Goal: Transaction & Acquisition: Purchase product/service

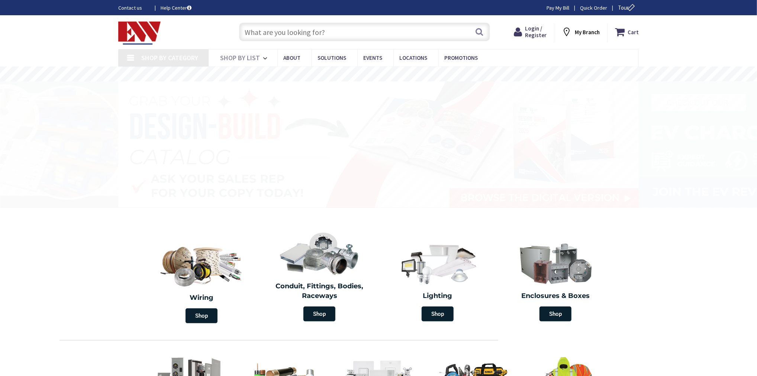
click at [328, 32] on input "text" at bounding box center [364, 32] width 251 height 19
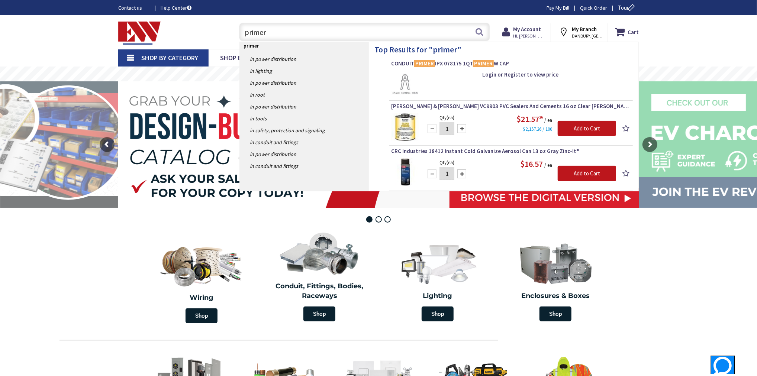
drag, startPoint x: 297, startPoint y: 36, endPoint x: 351, endPoint y: 31, distance: 54.2
click at [297, 36] on input "primer" at bounding box center [364, 32] width 251 height 19
type input "primer"
click at [476, 29] on button "Search" at bounding box center [480, 31] width 10 height 17
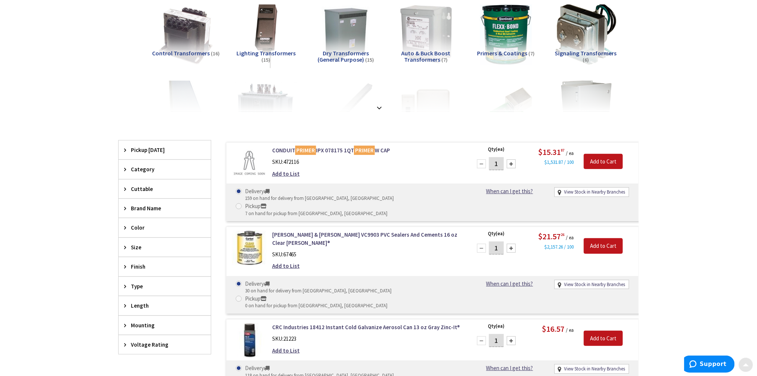
scroll to position [119, 0]
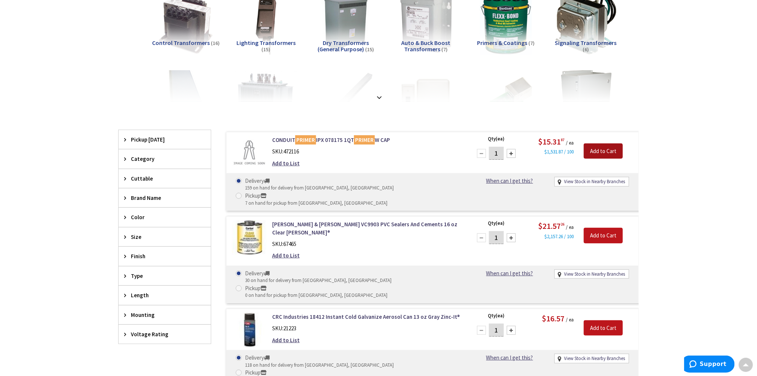
click at [606, 150] on input "Add to Cart" at bounding box center [603, 151] width 39 height 16
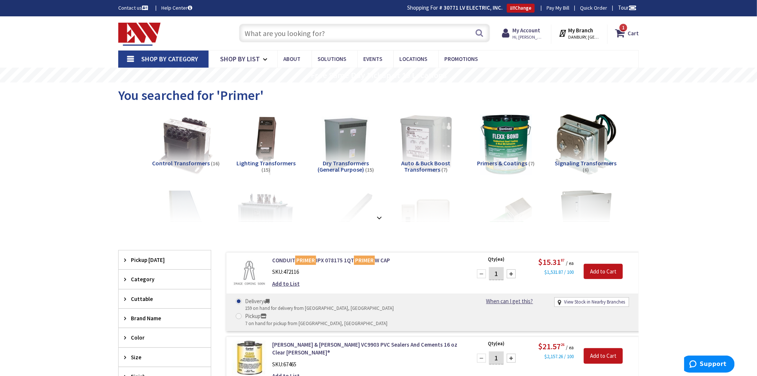
click at [271, 39] on input "text" at bounding box center [364, 33] width 251 height 19
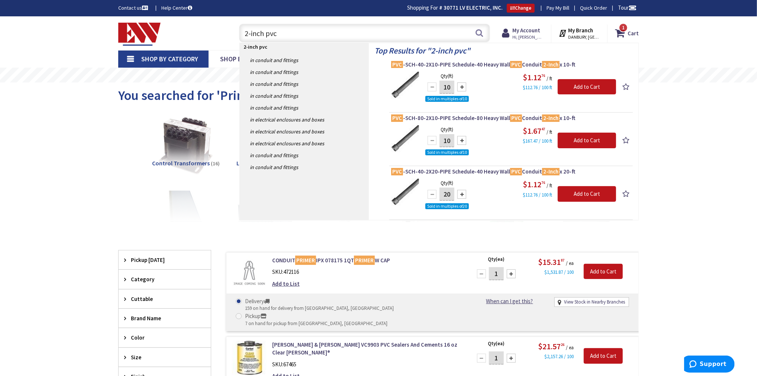
type input "2-inch pvc"
click at [454, 87] on input "10" at bounding box center [446, 87] width 15 height 13
type input "100"
click at [574, 88] on input "Add to Cart" at bounding box center [587, 87] width 58 height 16
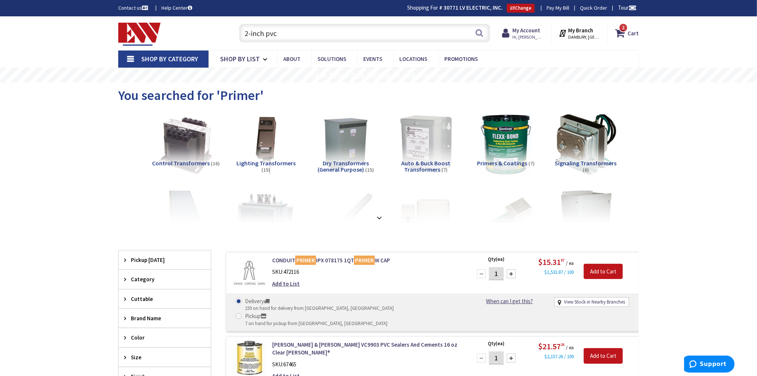
drag, startPoint x: 291, startPoint y: 36, endPoint x: 140, endPoint y: 28, distance: 151.9
click at [143, 28] on div "Toggle Nav 2-inch pvc 2-inch pvc Search 2 2 2 items Cart My Cart 2" at bounding box center [379, 33] width 532 height 25
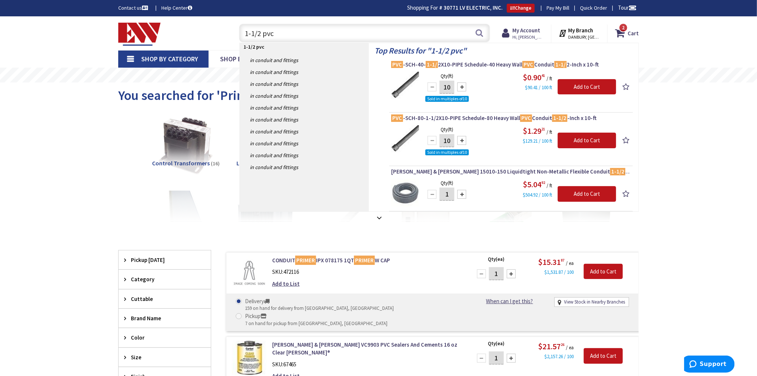
type input "1-1/2 pvc"
click at [455, 86] on div "10" at bounding box center [447, 87] width 45 height 15
click at [452, 87] on input "10" at bounding box center [446, 87] width 15 height 13
type input "100"
click at [579, 84] on input "Add to Cart" at bounding box center [587, 87] width 58 height 16
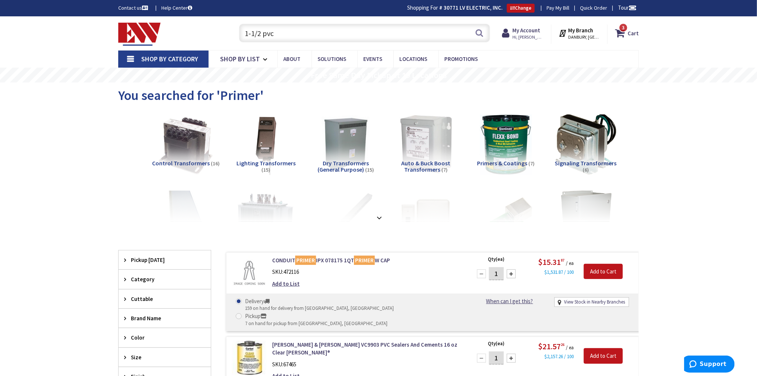
drag, startPoint x: 247, startPoint y: 32, endPoint x: 219, endPoint y: 30, distance: 28.7
click at [222, 31] on div "Toggle Nav 1-1/2 pvc 1-1/2 pvc Search 3 3 3 items Cart My Cart 3" at bounding box center [379, 33] width 532 height 25
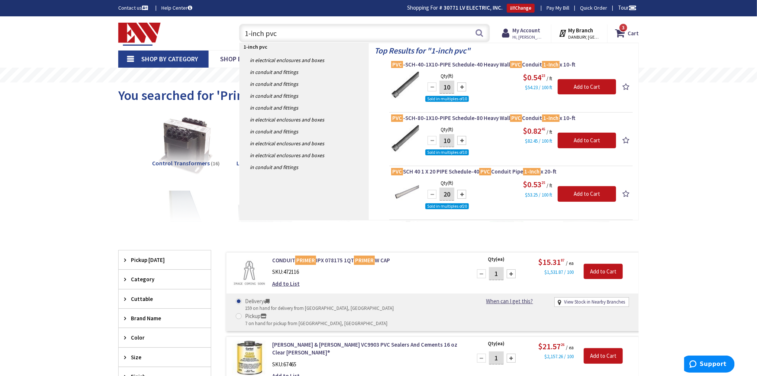
type input "1-inch pvc"
click at [448, 88] on input "10" at bounding box center [446, 87] width 15 height 13
type input "120"
click at [594, 86] on input "Add to Cart" at bounding box center [587, 87] width 58 height 16
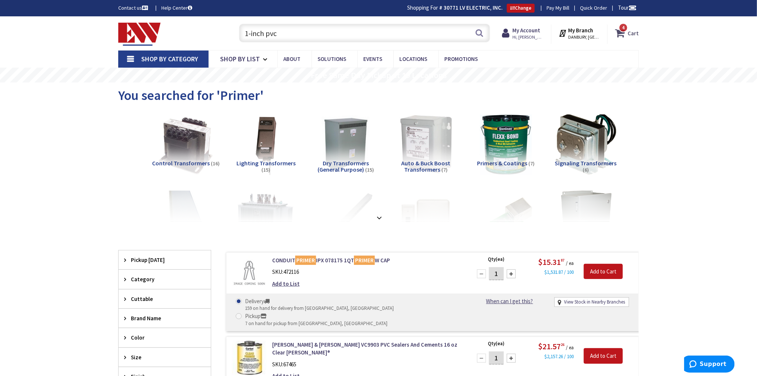
click at [627, 38] on icon at bounding box center [621, 32] width 13 height 13
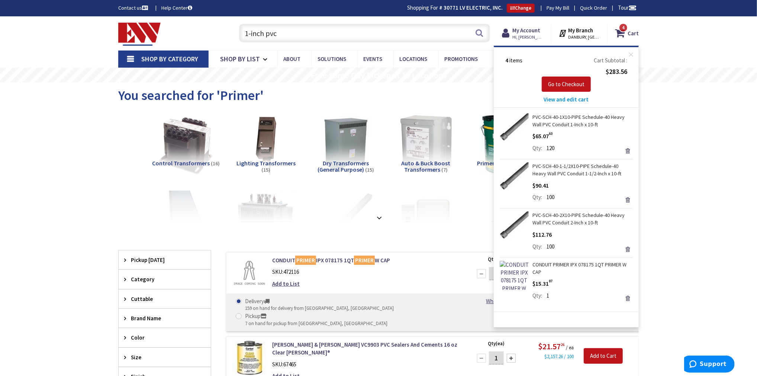
drag, startPoint x: 274, startPoint y: 34, endPoint x: 193, endPoint y: 33, distance: 81.0
click at [193, 33] on div "Toggle Nav 1-inch pvc 1-inch pvc Search 4 4 4 items Cart My Cart 4" at bounding box center [379, 33] width 532 height 25
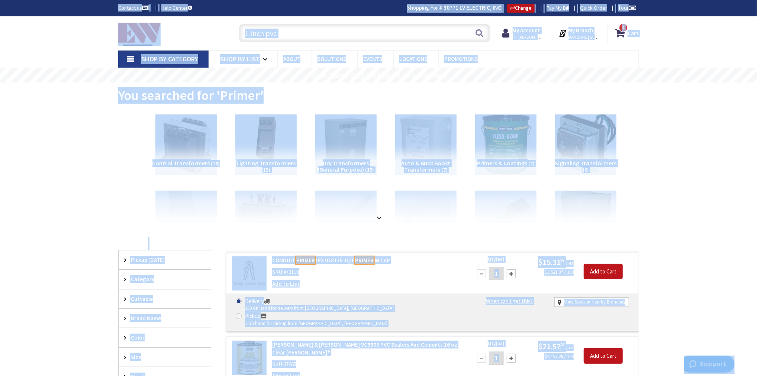
click at [323, 33] on input "1-inch pvc" at bounding box center [364, 33] width 251 height 19
click at [342, 34] on input "1-inch pvc" at bounding box center [364, 33] width 251 height 19
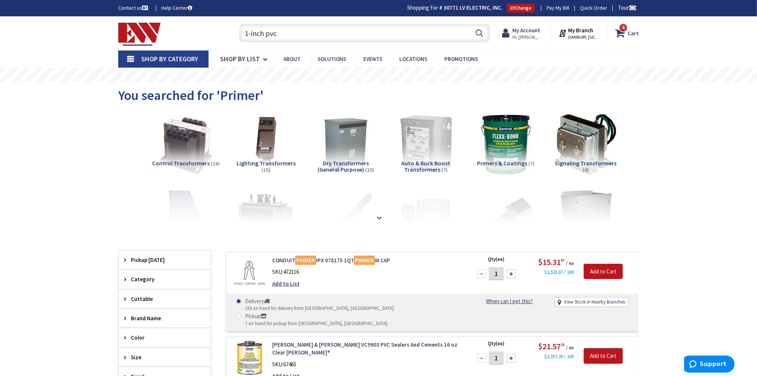
drag, startPoint x: 296, startPoint y: 33, endPoint x: 161, endPoint y: 25, distance: 134.4
click at [168, 25] on div "Toggle Nav 1-inch pvc 1-inch pvc Search 4 4 4 items Cart My Cart 4" at bounding box center [379, 33] width 532 height 25
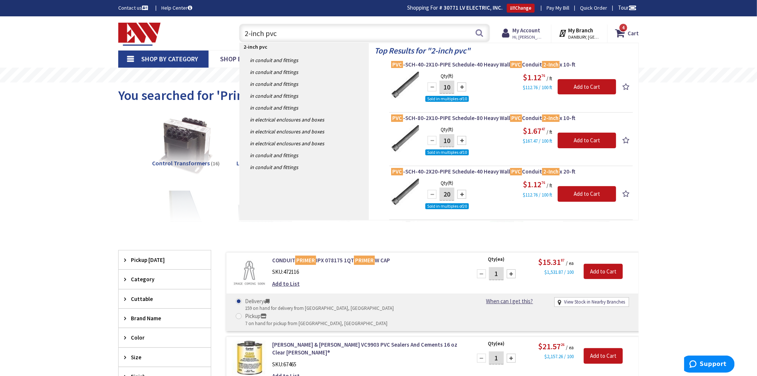
type input "2-inch pvc"
click at [452, 87] on input "10" at bounding box center [446, 87] width 15 height 13
type input "120"
click at [604, 94] on div "Qty (ft) 120 Sold in multiples of 10 Please select a quantity Add to Cart $1.12…" at bounding box center [511, 86] width 240 height 28
click at [606, 87] on input "Add to Cart" at bounding box center [587, 87] width 58 height 16
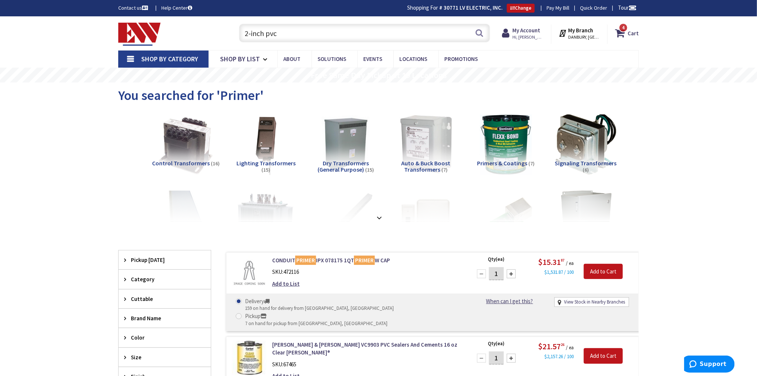
click at [309, 38] on input "2-inch pvc" at bounding box center [364, 33] width 251 height 19
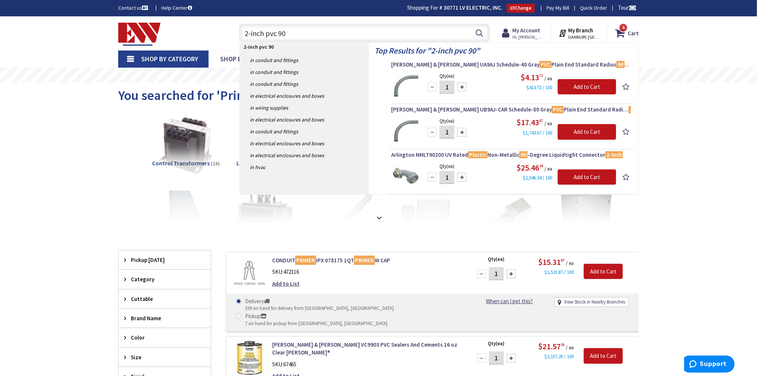
type input "2-inch pvc 90"
click at [462, 87] on div at bounding box center [461, 87] width 9 height 9
type input "4"
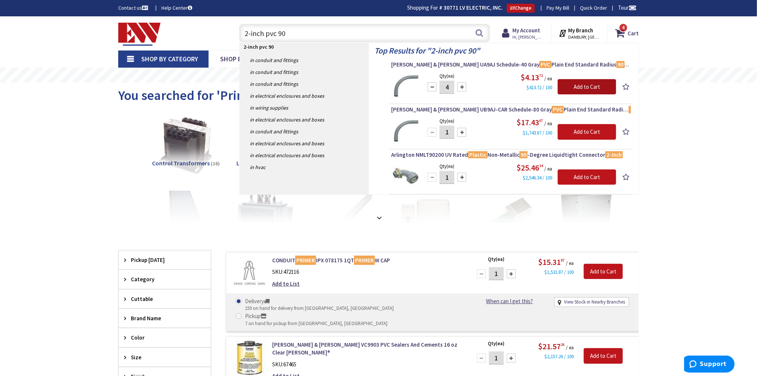
click at [603, 80] on input "Add to Cart" at bounding box center [587, 87] width 58 height 16
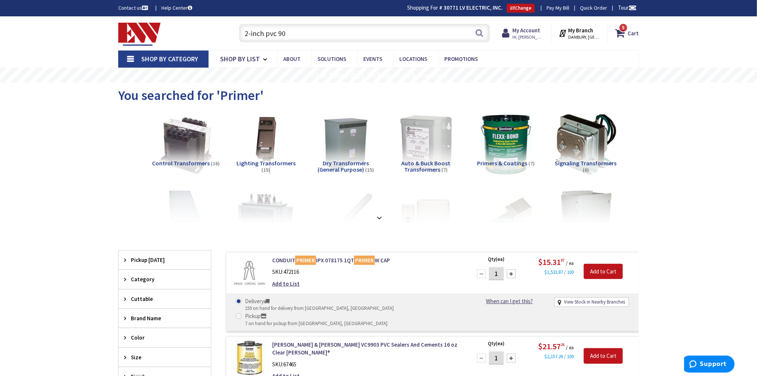
drag, startPoint x: 306, startPoint y: 34, endPoint x: 166, endPoint y: 29, distance: 139.5
click at [166, 29] on div "Toggle Nav 2-inch pvc 90 2-inch pvc 90 Search 5 5 5 items Cart My Cart 5" at bounding box center [379, 33] width 532 height 25
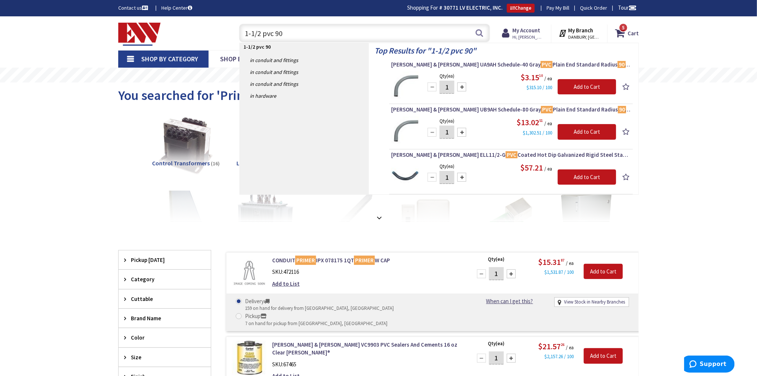
type input "1-1/2 pvc 90"
click at [462, 86] on div at bounding box center [461, 87] width 9 height 9
type input "2"
click at [596, 88] on input "Add to Cart" at bounding box center [587, 87] width 58 height 16
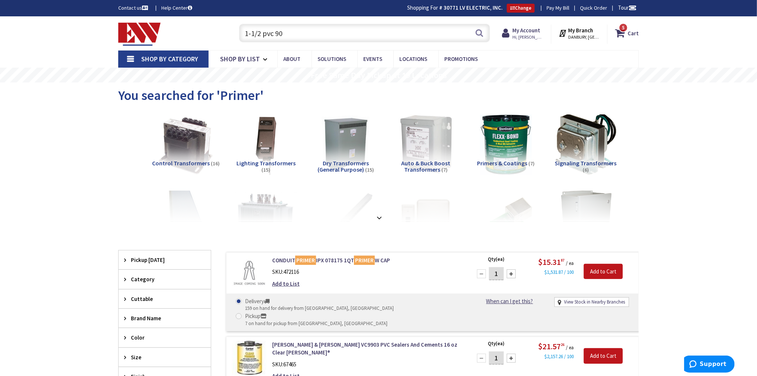
drag, startPoint x: 301, startPoint y: 33, endPoint x: 178, endPoint y: 30, distance: 123.5
click at [178, 30] on div "Toggle Nav 1-1/2 pvc 90 1-1/2 pvc 90 Search 5 5 5 items Cart My Cart 5" at bounding box center [379, 33] width 532 height 25
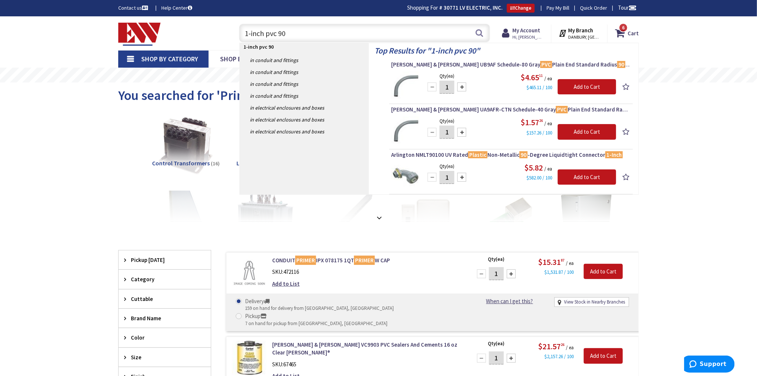
type input "1-inch pvc 90"
click at [465, 87] on div at bounding box center [461, 87] width 9 height 9
type input "2"
click at [577, 89] on input "Add to Cart" at bounding box center [587, 87] width 58 height 16
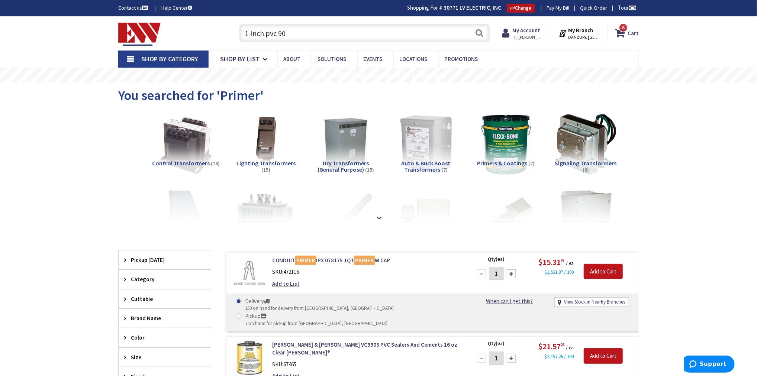
click at [325, 36] on input "1-inch pvc 90" at bounding box center [364, 33] width 251 height 19
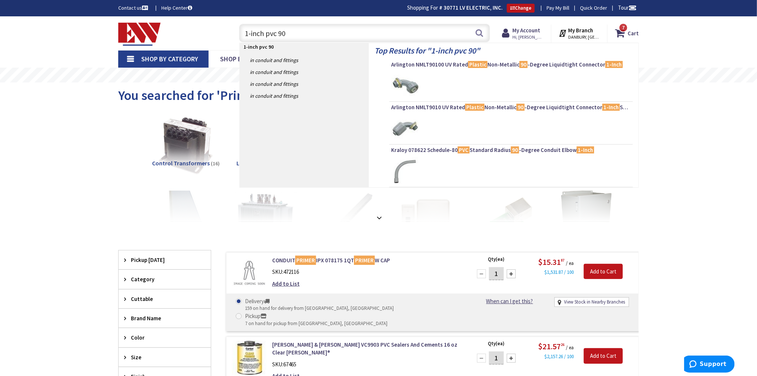
type input "1-inch pvc 90"
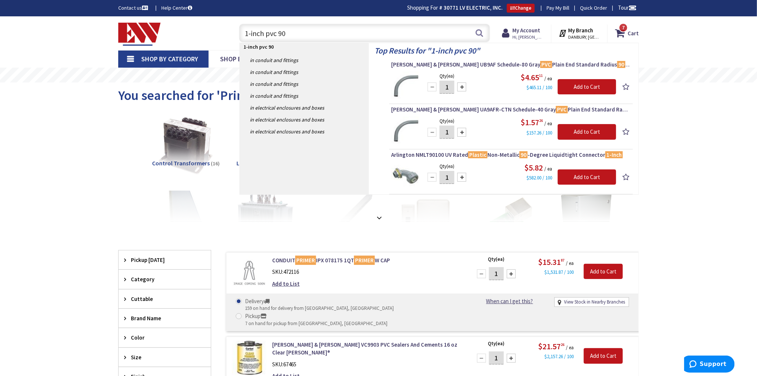
click at [464, 132] on div at bounding box center [461, 132] width 9 height 9
type input "2"
click at [588, 133] on input "Add to Cart" at bounding box center [587, 132] width 58 height 16
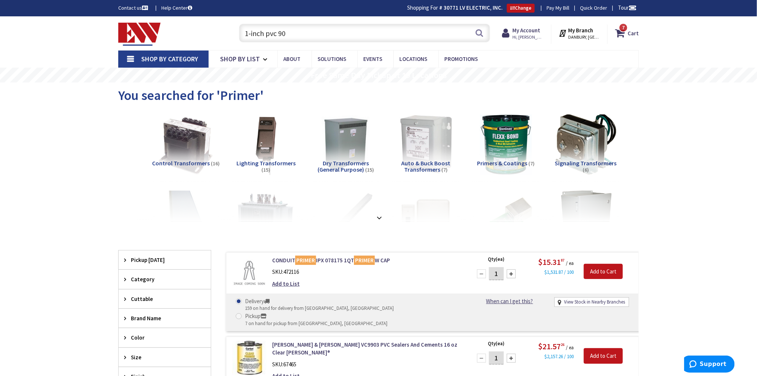
click at [327, 33] on input "1-inch pvc 90" at bounding box center [364, 33] width 251 height 19
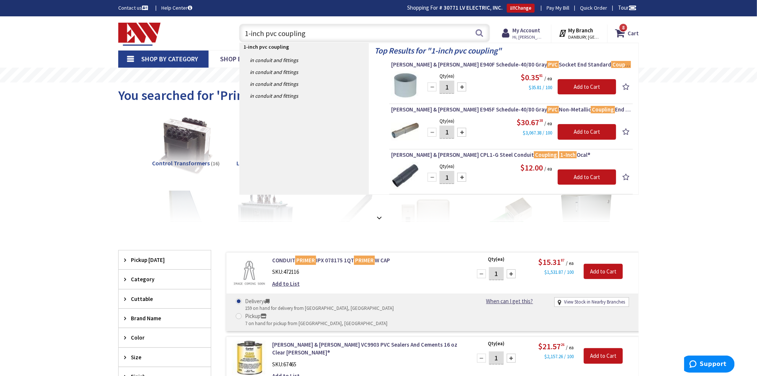
type input "1-inch pvc coupling"
click at [461, 85] on div at bounding box center [461, 87] width 9 height 9
type input "4"
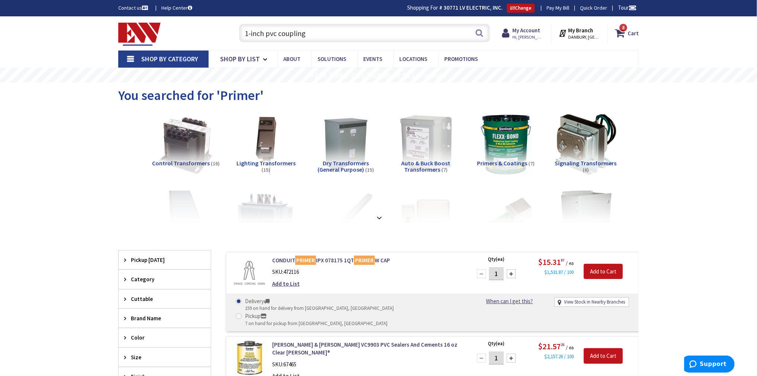
click at [247, 35] on input "1-inch pvc coupling" at bounding box center [364, 33] width 251 height 19
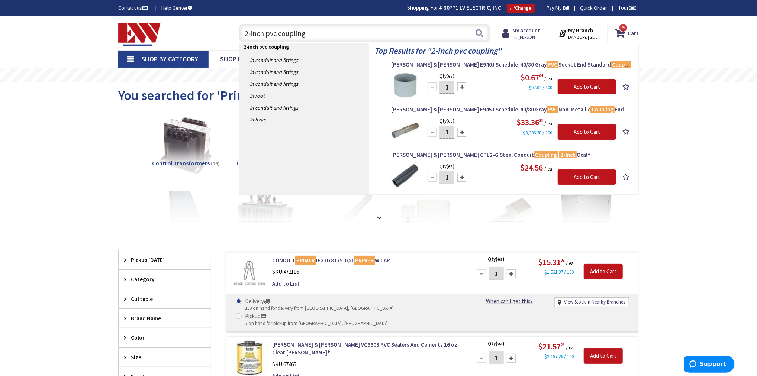
type input "2-inch pvc coupling"
drag, startPoint x: 435, startPoint y: 86, endPoint x: 427, endPoint y: 86, distance: 8.2
click at [427, 86] on div "1" at bounding box center [447, 87] width 45 height 15
type input "8"
click at [602, 80] on input "Add to Cart" at bounding box center [587, 87] width 58 height 16
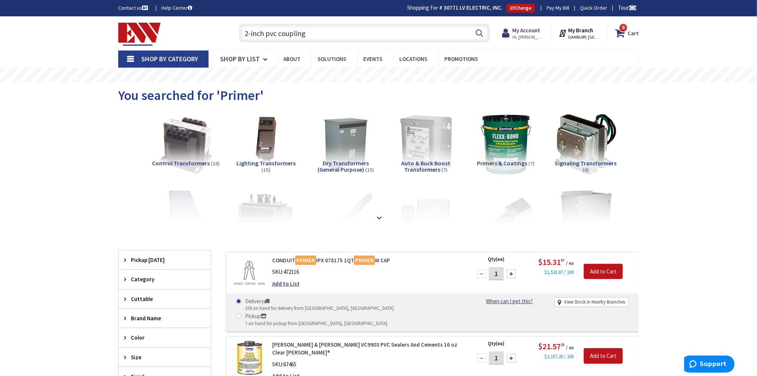
click at [246, 34] on input "2-inch pvc coupling" at bounding box center [364, 33] width 251 height 19
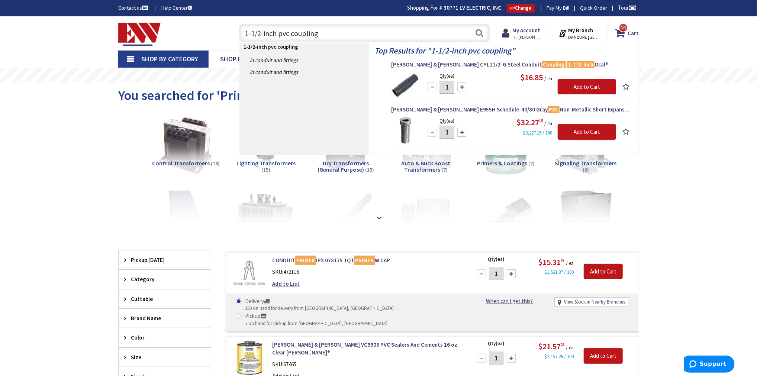
click at [251, 35] on input "1-1/2-inch pvc coupling" at bounding box center [364, 33] width 251 height 19
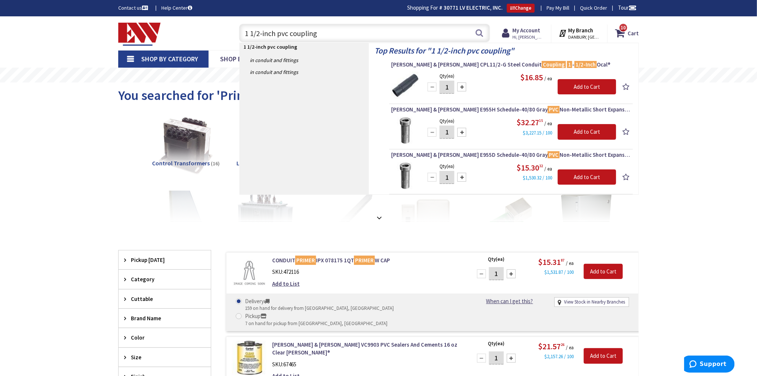
drag, startPoint x: 274, startPoint y: 32, endPoint x: 404, endPoint y: 39, distance: 130.3
click at [404, 39] on input "1 1/2-inch pvc coupling" at bounding box center [364, 33] width 251 height 19
type input "1-1/2 inch pvc coupling"
click at [459, 129] on div at bounding box center [461, 132] width 9 height 9
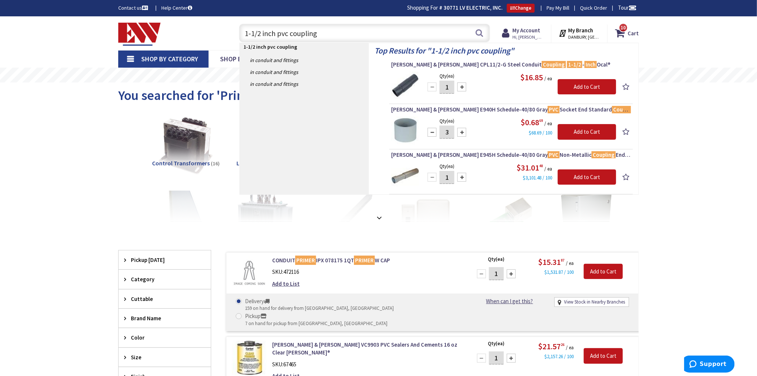
click at [459, 129] on div at bounding box center [461, 132] width 9 height 9
click at [433, 136] on div at bounding box center [432, 132] width 9 height 9
type input "4"
click at [574, 128] on input "Add to Cart" at bounding box center [587, 132] width 58 height 16
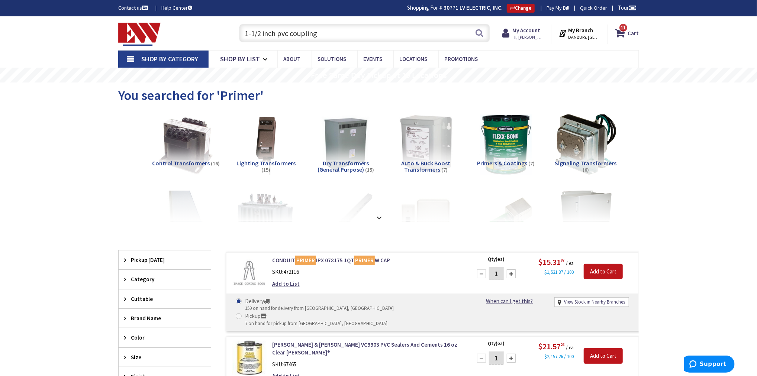
drag, startPoint x: 335, startPoint y: 35, endPoint x: 185, endPoint y: 33, distance: 150.2
click at [190, 33] on div "Toggle Nav 1-1/2 inch pvc coupling 1-1/2 inch pvc coupling Search 11 11 11 item…" at bounding box center [379, 33] width 532 height 25
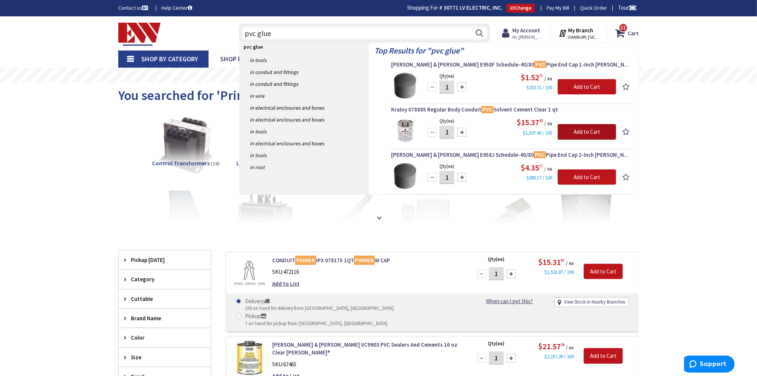
click at [579, 132] on input "Add to Cart" at bounding box center [587, 132] width 58 height 16
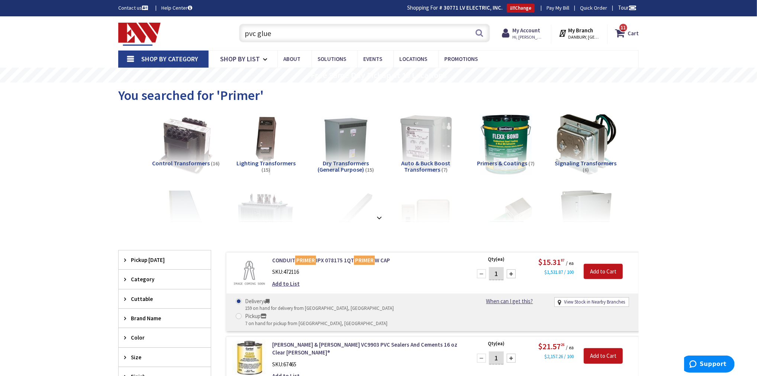
click at [284, 38] on input "pvc glue" at bounding box center [364, 33] width 251 height 19
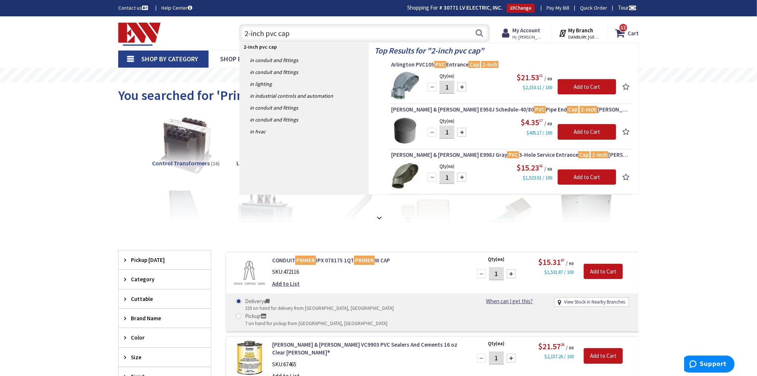
type input "2-inch pvc cap"
click at [463, 130] on div at bounding box center [461, 132] width 9 height 9
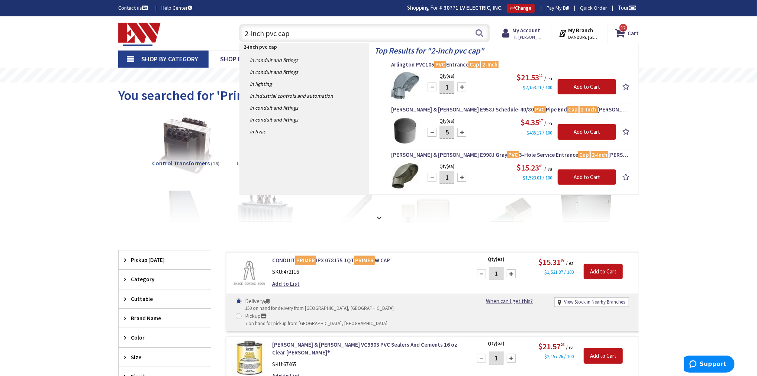
click at [463, 130] on div at bounding box center [461, 132] width 9 height 9
type input "6"
click at [567, 132] on input "Add to Cart" at bounding box center [587, 132] width 58 height 16
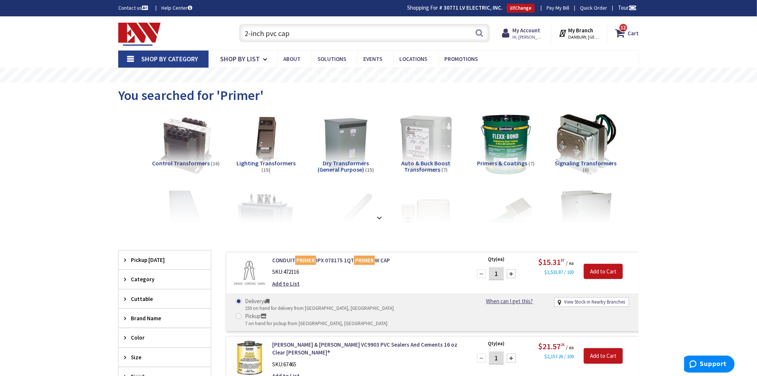
drag, startPoint x: 303, startPoint y: 34, endPoint x: 164, endPoint y: 28, distance: 138.8
click at [165, 28] on div "Toggle Nav 2-inch pvc cap 2-inch pvc cap Search 12 12 12 items Cart My Cart 12" at bounding box center [379, 33] width 532 height 25
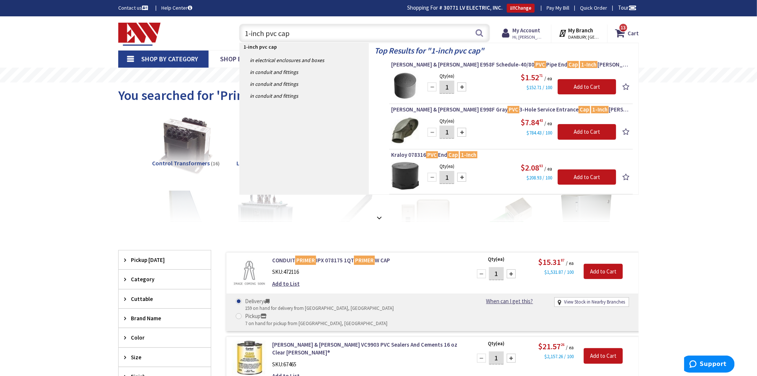
type input "1-inch pvc cap"
click at [461, 90] on div at bounding box center [461, 87] width 9 height 9
type input "2"
click at [573, 86] on input "Add to Cart" at bounding box center [587, 87] width 58 height 16
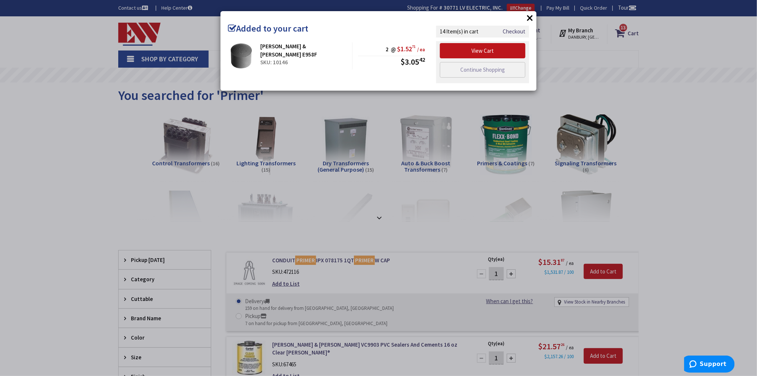
click at [621, 35] on div "× Added to your cart Thomas & Betts E958F SKU: 10146 2 @ $1.52 71 / ea $3.05 42" at bounding box center [378, 188] width 757 height 376
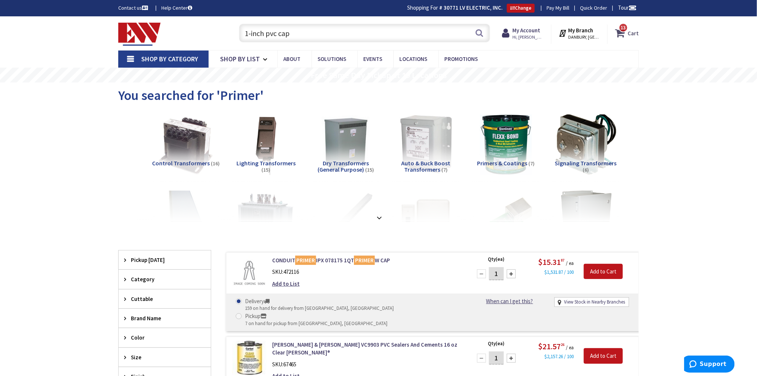
click at [621, 35] on icon at bounding box center [621, 32] width 13 height 13
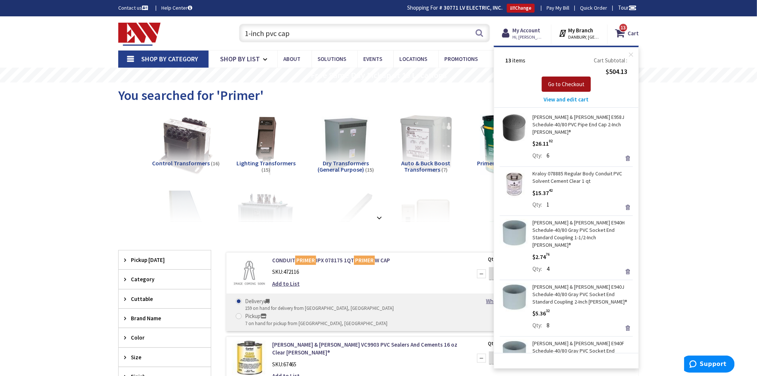
click at [557, 88] on button "Go to Checkout" at bounding box center [566, 85] width 49 height 16
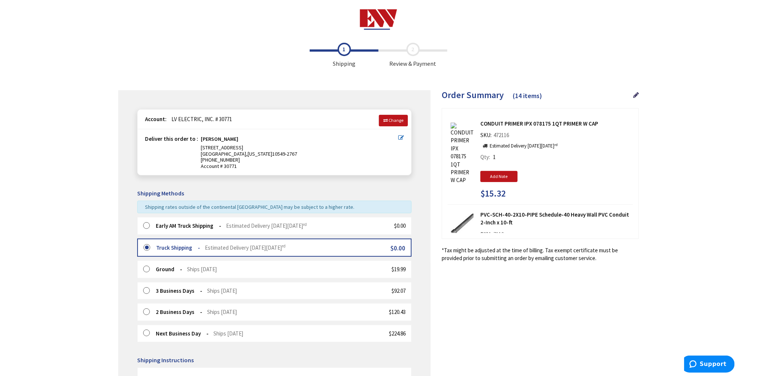
click at [247, 233] on div "Early AM Truck Shipping Estimated Delivery on Wednesday, September 3 rd $0.00" at bounding box center [274, 225] width 274 height 17
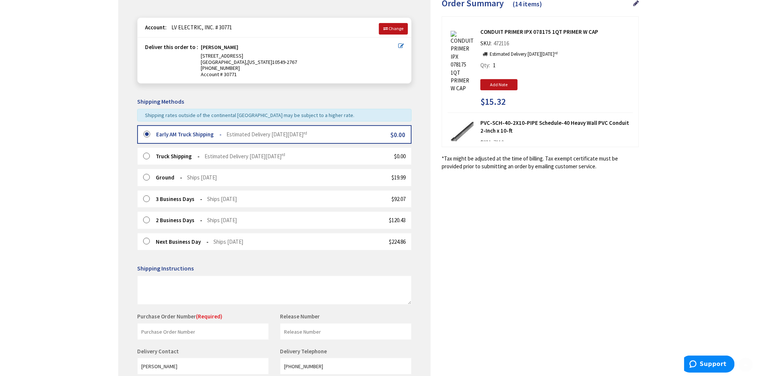
scroll to position [95, 0]
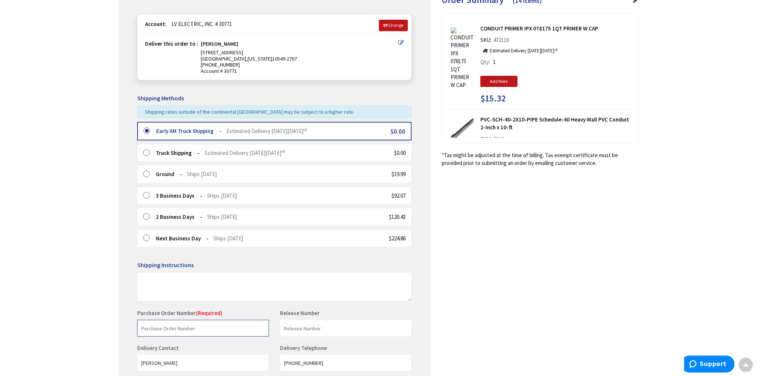
click at [210, 323] on input "text" at bounding box center [203, 328] width 132 height 17
type input "1557"
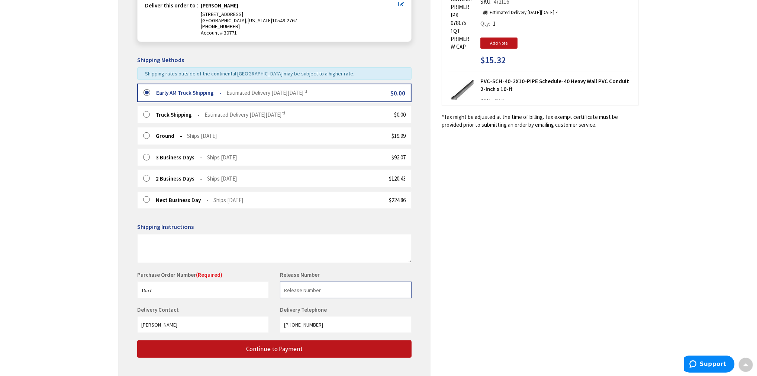
scroll to position [134, 0]
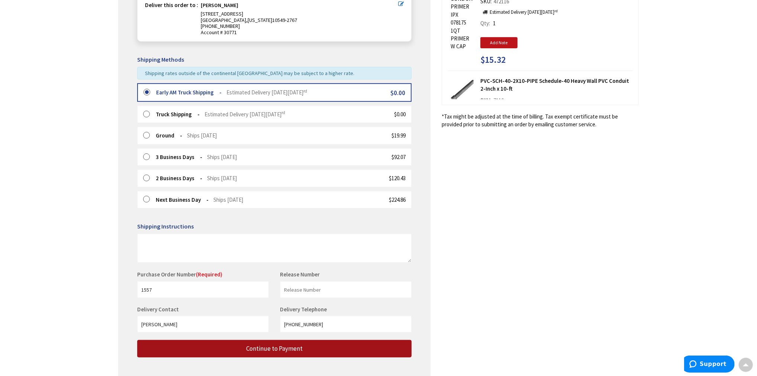
click at [272, 343] on button "Continue to Payment" at bounding box center [274, 348] width 274 height 17
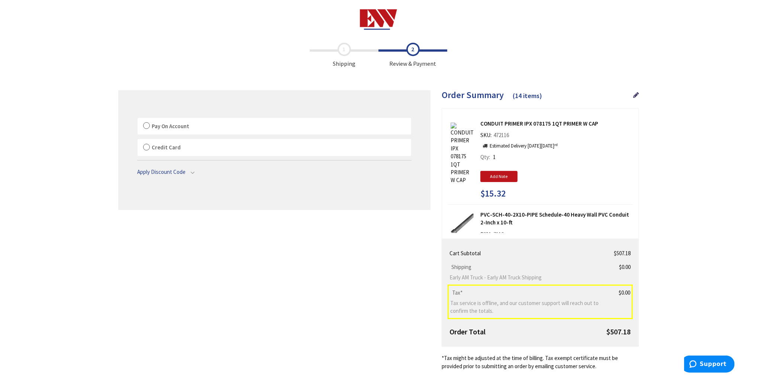
drag, startPoint x: 151, startPoint y: 134, endPoint x: 154, endPoint y: 131, distance: 4.5
click at [151, 133] on div "Pay On Account By proceeding with checkout, you agree to our terms and conditio…" at bounding box center [274, 126] width 274 height 18
click at [154, 131] on label "Pay On Account" at bounding box center [275, 126] width 274 height 17
click at [138, 119] on input "Pay On Account" at bounding box center [138, 119] width 0 height 0
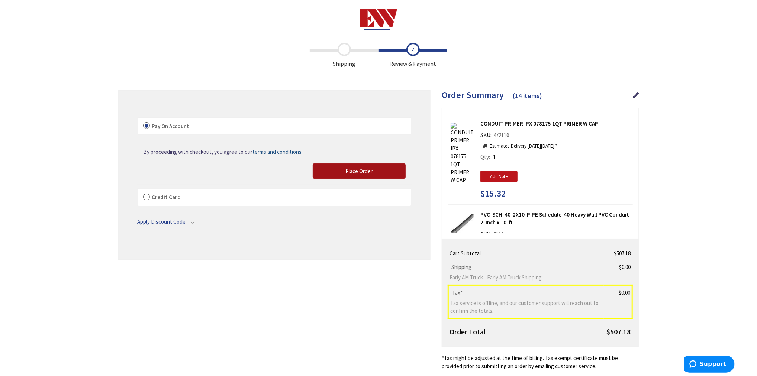
click at [327, 169] on button "Place Order" at bounding box center [359, 172] width 93 height 16
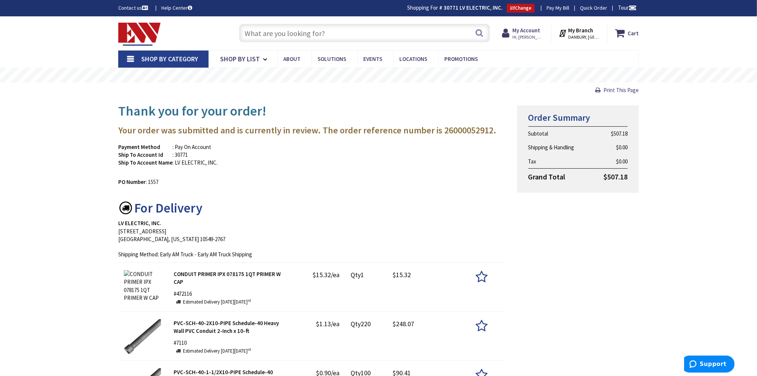
click at [298, 30] on input "text" at bounding box center [364, 33] width 251 height 19
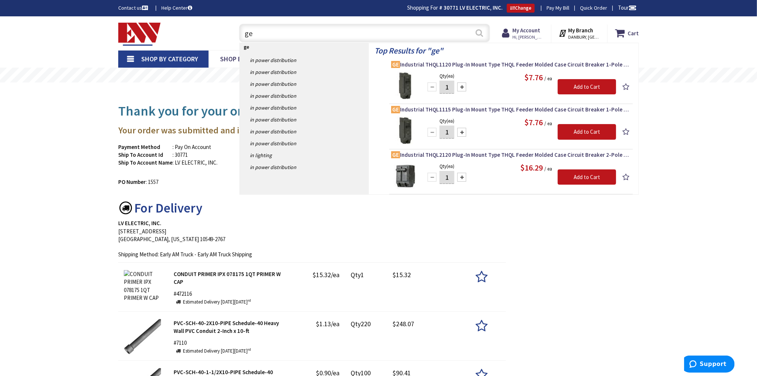
type input "g"
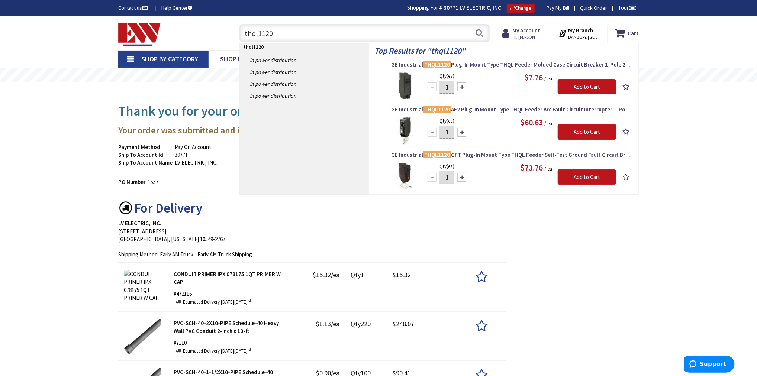
drag, startPoint x: 259, startPoint y: 34, endPoint x: 206, endPoint y: 33, distance: 52.8
click at [206, 33] on div "Toggle Nav thql1120 thql1120 Search Cart My Cart Close" at bounding box center [379, 33] width 532 height 25
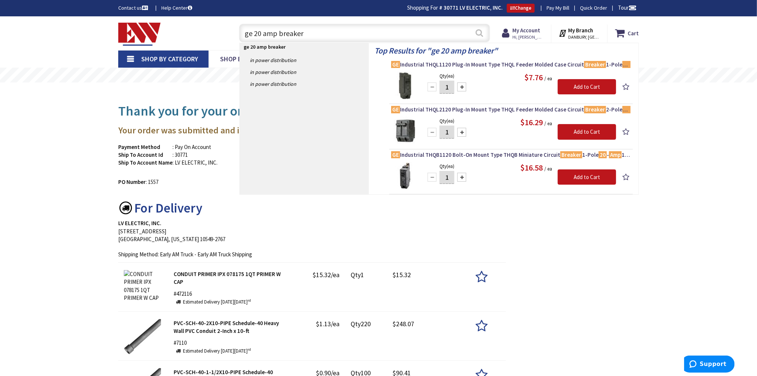
type input "ge 20 amp breaker"
click at [483, 30] on button "Search" at bounding box center [480, 33] width 10 height 17
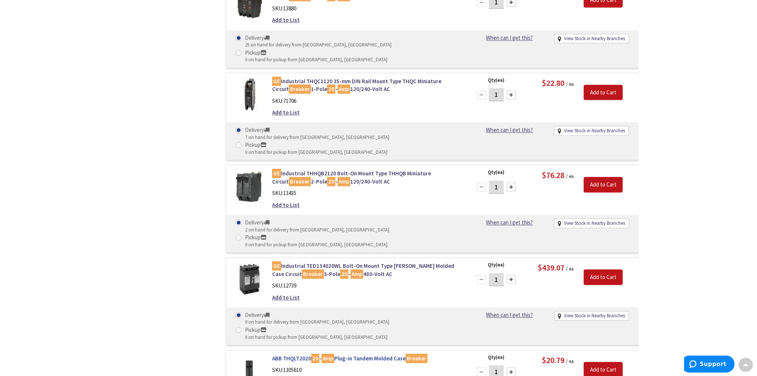
scroll to position [1264, 0]
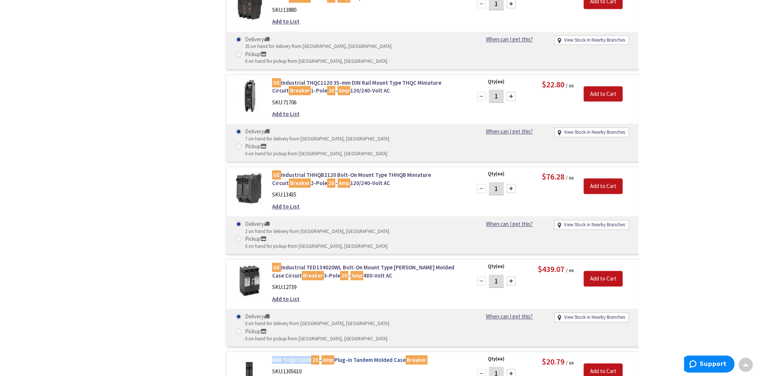
drag, startPoint x: 277, startPoint y: 130, endPoint x: 309, endPoint y: 131, distance: 32.4
click at [309, 356] on div "ABB THQLT2020 20 - Amp Plug-in Tandem Molded Case Breaker SKU: 1305610 Add to L…" at bounding box center [367, 373] width 200 height 35
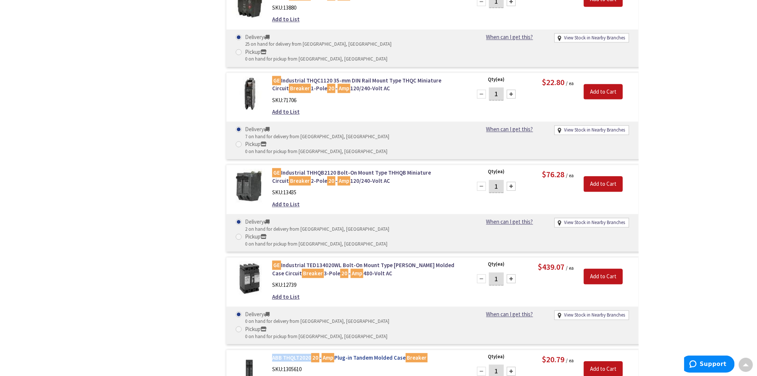
copy link "ABB THQLT2020"
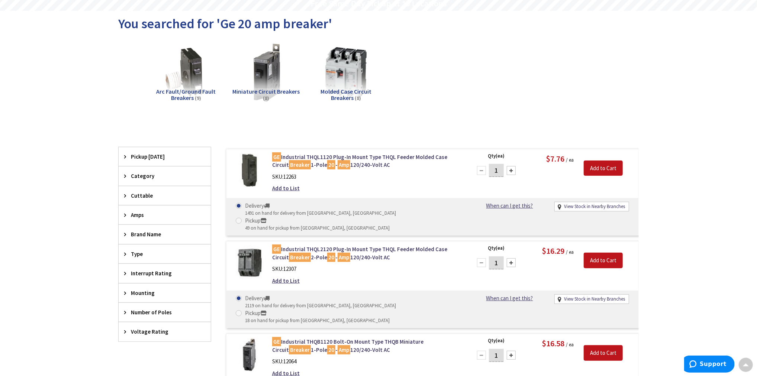
scroll to position [0, 0]
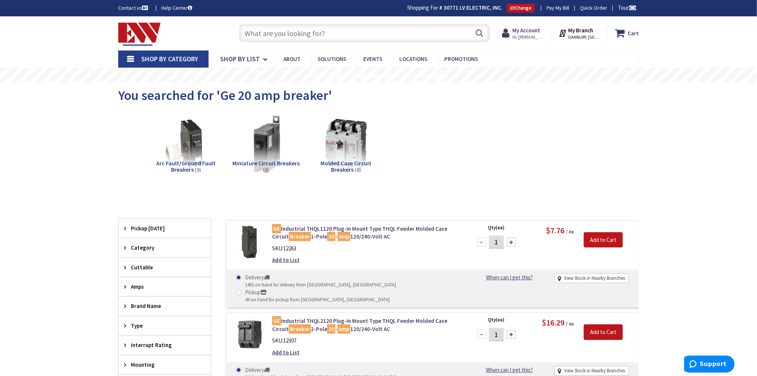
click at [264, 40] on input "text" at bounding box center [364, 33] width 251 height 19
paste input "ABB THQLT2020"
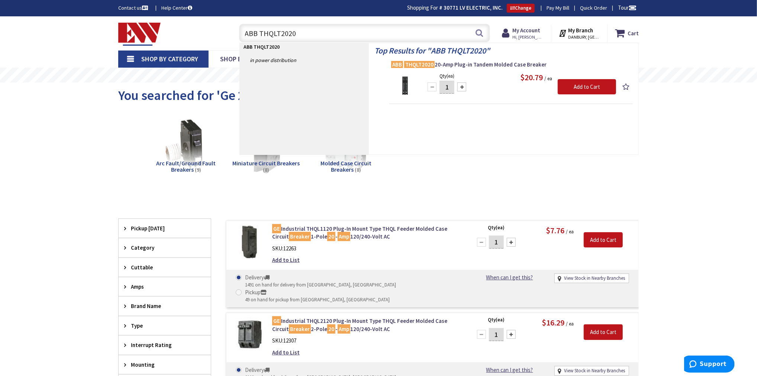
drag, startPoint x: 260, startPoint y: 35, endPoint x: 211, endPoint y: 33, distance: 49.1
click at [211, 33] on div "Toggle Nav ABB THQLT2020 ABB THQLT2020 Search Cart My Cart Close" at bounding box center [379, 33] width 532 height 25
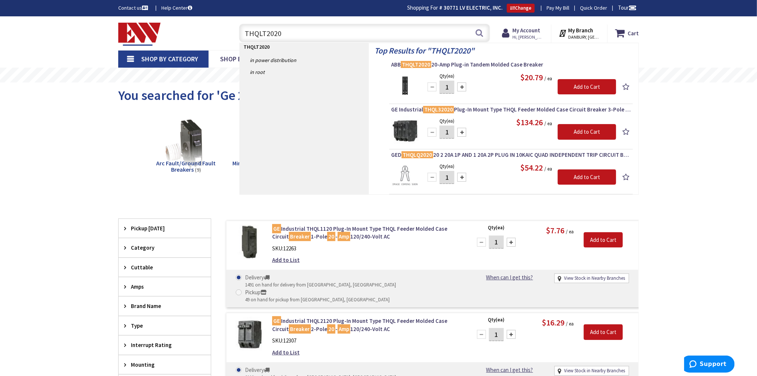
drag, startPoint x: 267, startPoint y: 34, endPoint x: 297, endPoint y: 35, distance: 30.5
click at [297, 35] on input "THQLT2020" at bounding box center [364, 33] width 251 height 19
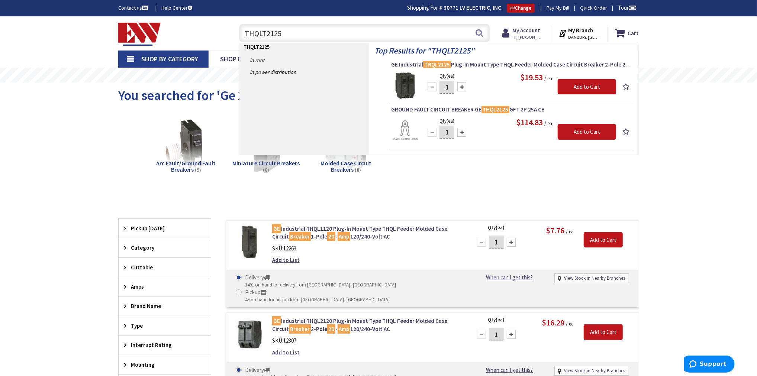
drag, startPoint x: 295, startPoint y: 32, endPoint x: 232, endPoint y: 32, distance: 63.2
click at [232, 32] on div "THQLT2125 THQLT2125 Search" at bounding box center [363, 33] width 266 height 24
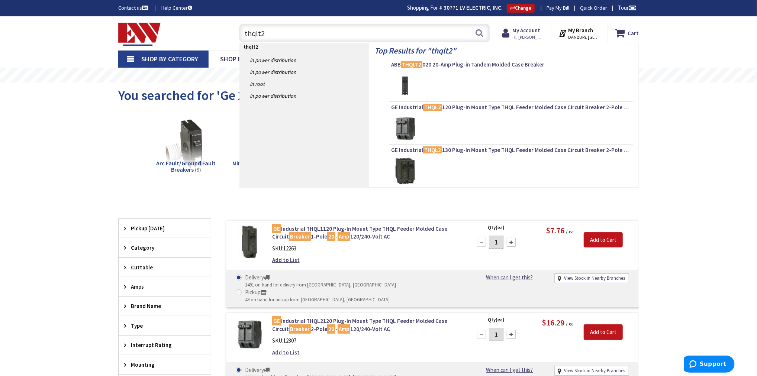
type input "thqlt"
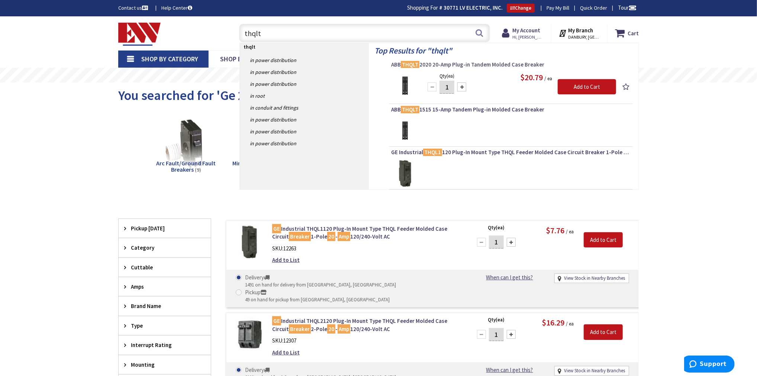
click at [424, 64] on span "ABB THQLT 2020 20-Amp Plug-in Tandem Molded Case Breaker" at bounding box center [511, 64] width 240 height 7
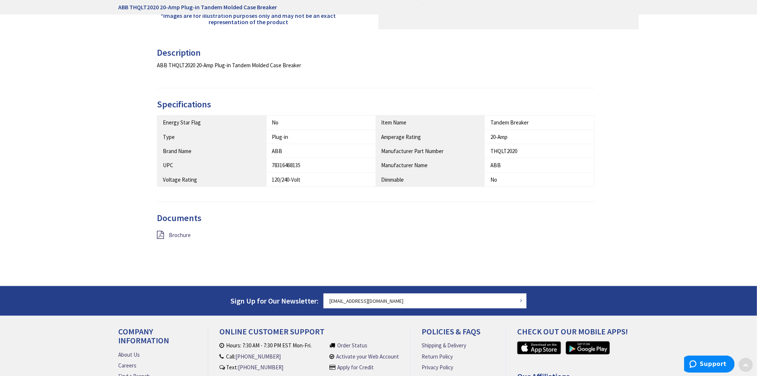
scroll to position [377, 0]
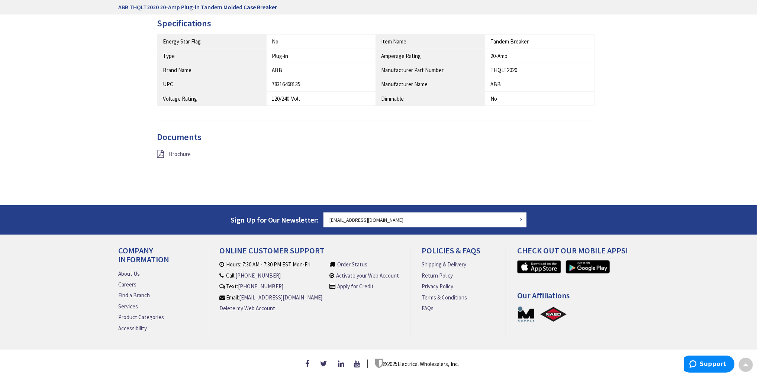
click at [177, 154] on span "Brochure" at bounding box center [180, 154] width 22 height 7
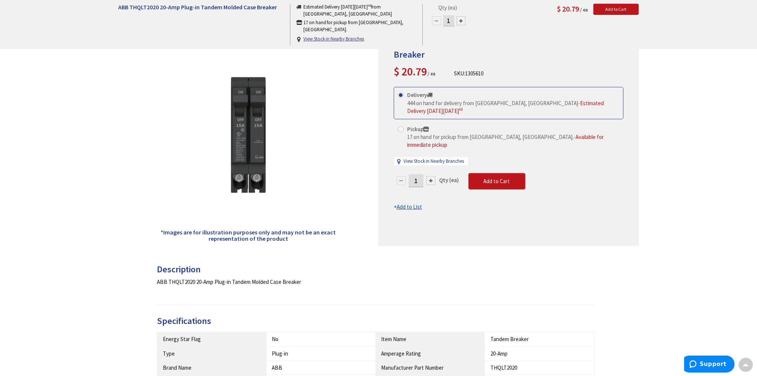
scroll to position [0, 0]
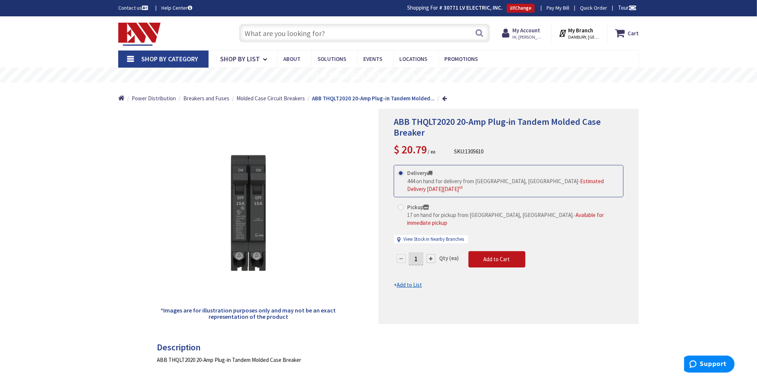
click at [276, 26] on input "text" at bounding box center [364, 33] width 251 height 19
paste input "THQLQ153015"
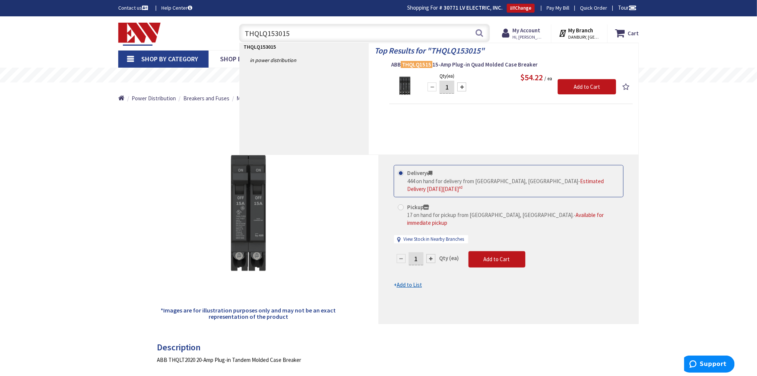
drag, startPoint x: 289, startPoint y: 30, endPoint x: 197, endPoint y: 28, distance: 91.8
click at [208, 28] on div "Toggle Nav THQLQ153015 THQLQ153015 Search Cart My Cart Close" at bounding box center [379, 33] width 532 height 25
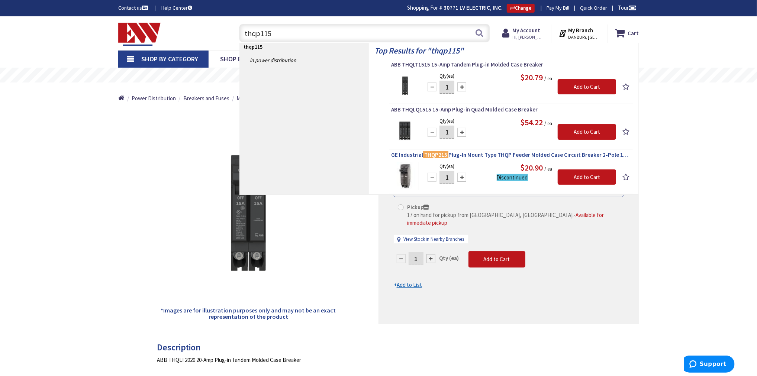
type input "thqp115"
click at [433, 155] on mark "THQP215" at bounding box center [435, 154] width 25 height 9
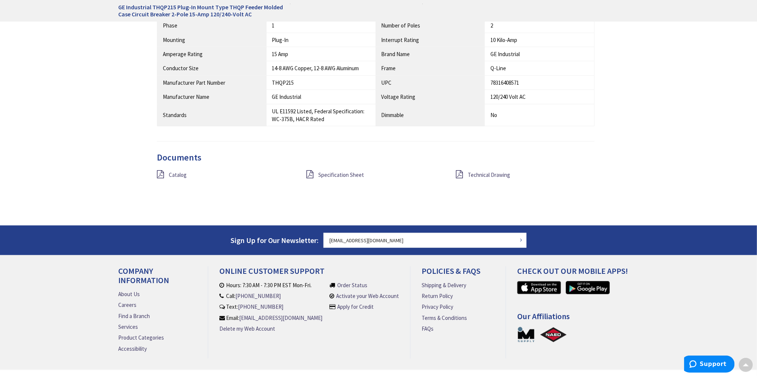
scroll to position [569, 0]
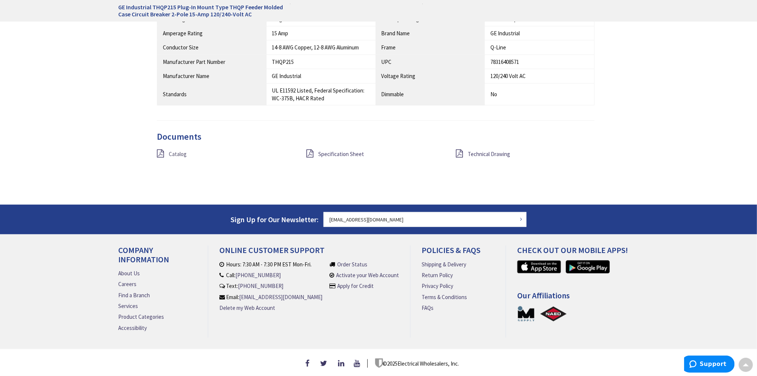
click at [185, 154] on span "Catalog" at bounding box center [178, 154] width 18 height 7
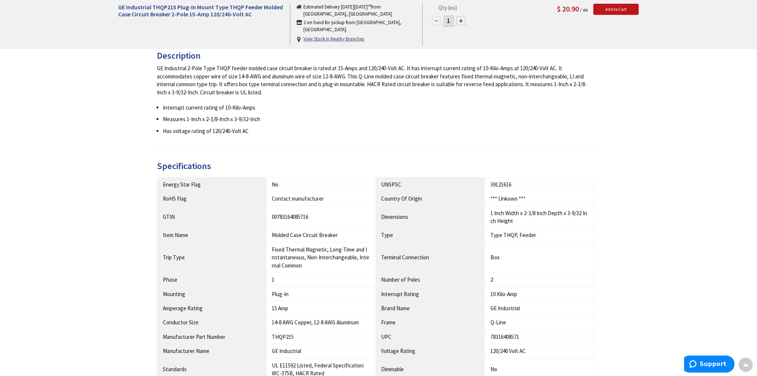
scroll to position [0, 0]
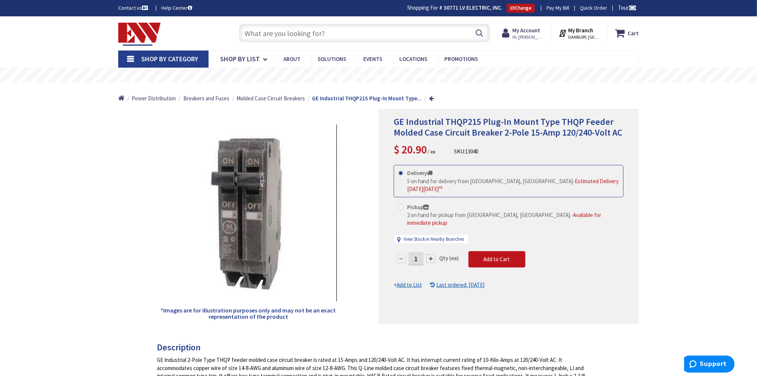
click at [269, 38] on input "text" at bounding box center [364, 33] width 251 height 19
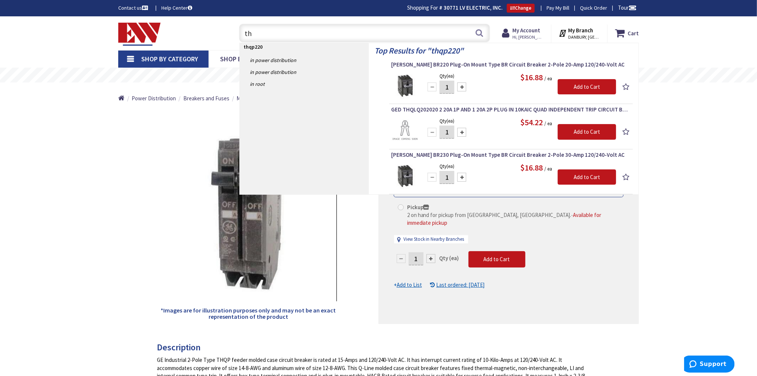
type input "t"
type input "thqp240"
click at [442, 65] on mark "THQP240" at bounding box center [435, 64] width 25 height 9
